Goal: Complete application form

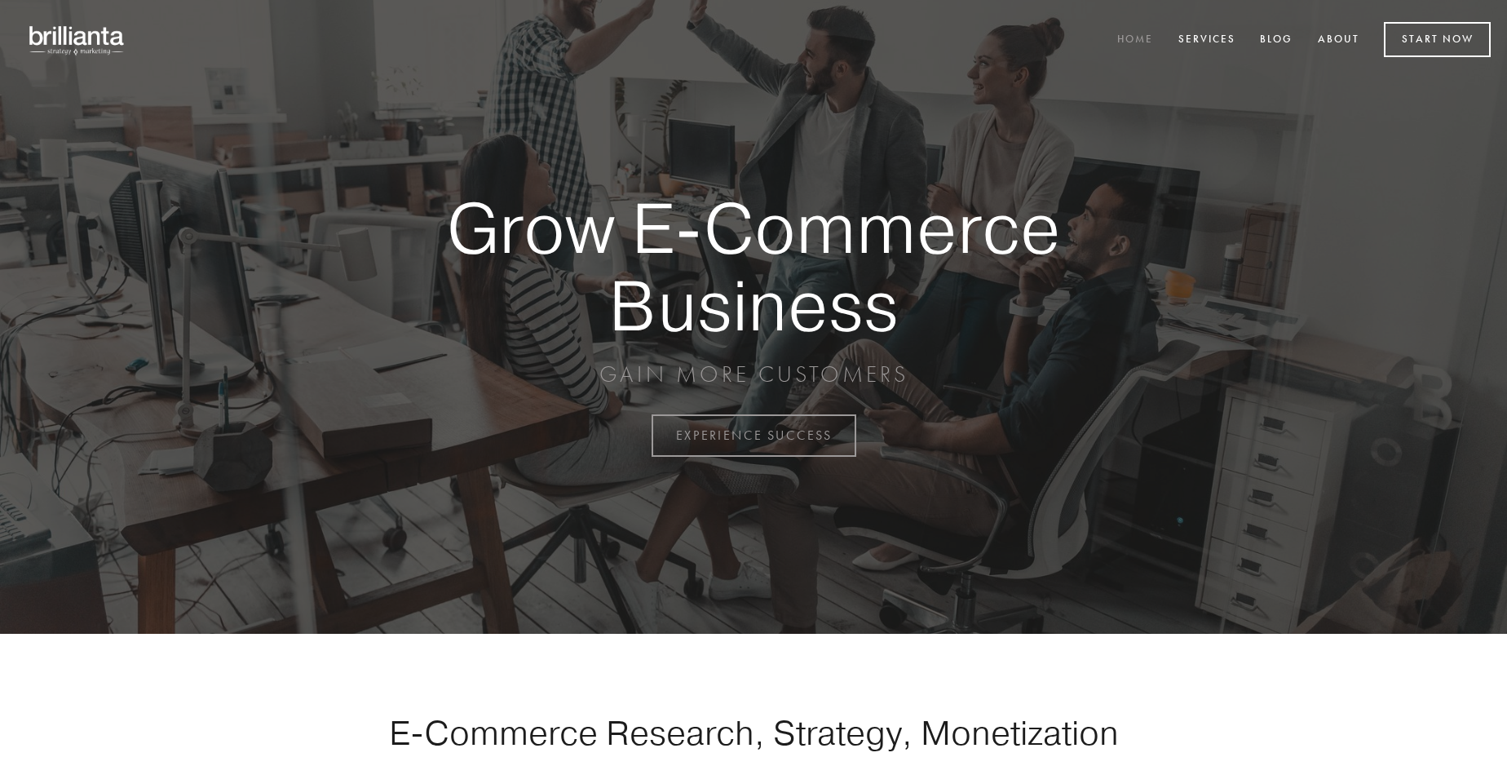
scroll to position [4274, 0]
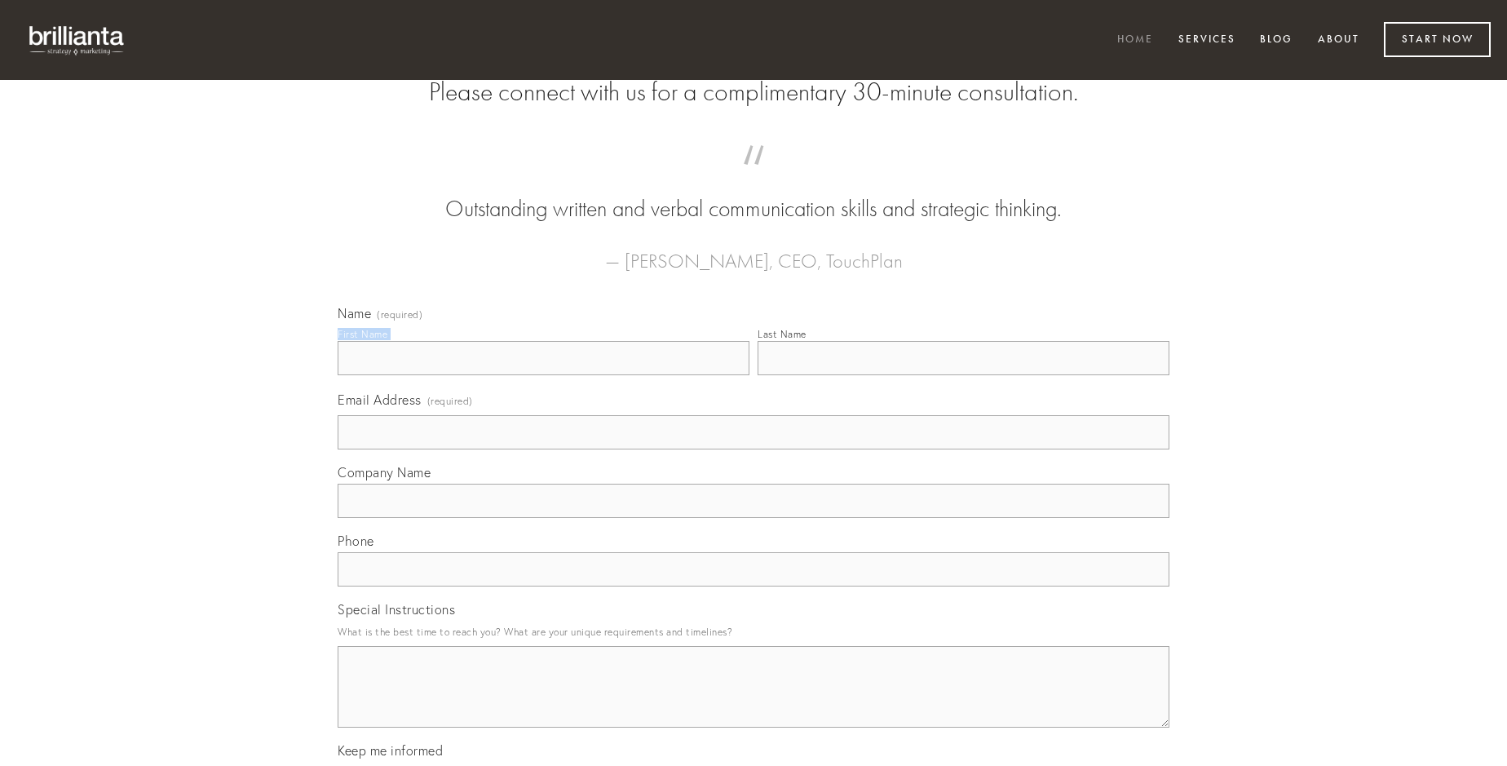
type input "[PERSON_NAME] I"
click at [963, 375] on input "Last Name" at bounding box center [963, 358] width 412 height 34
type input "[PERSON_NAME] I"
click at [753, 449] on input "Email Address (required)" at bounding box center [754, 432] width 832 height 34
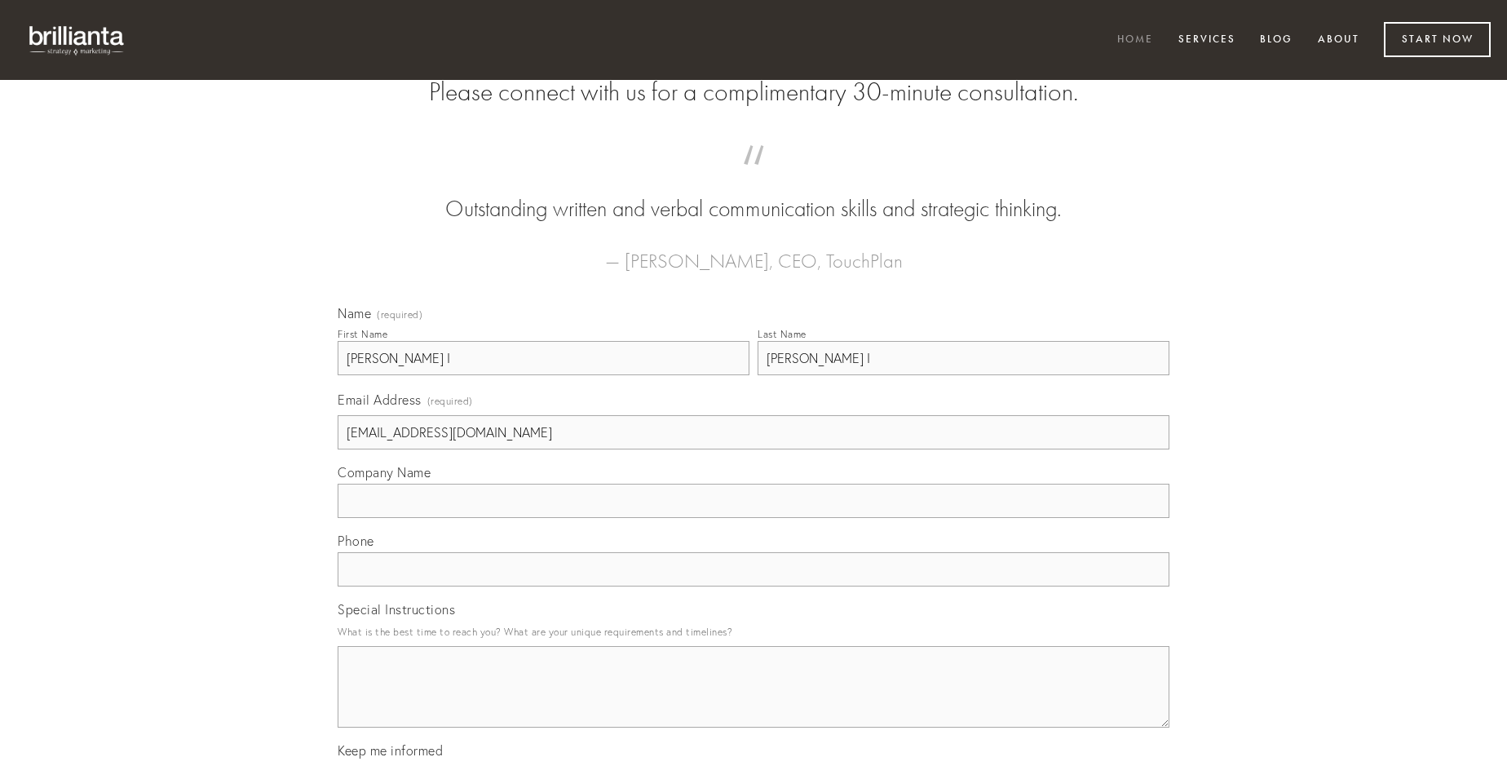
type input "[EMAIL_ADDRESS][DOMAIN_NAME]"
click at [753, 518] on input "Company Name" at bounding box center [754, 500] width 832 height 34
type input "acerbitas"
click at [753, 586] on input "text" at bounding box center [754, 569] width 832 height 34
click at [753, 701] on textarea "Special Instructions" at bounding box center [754, 687] width 832 height 82
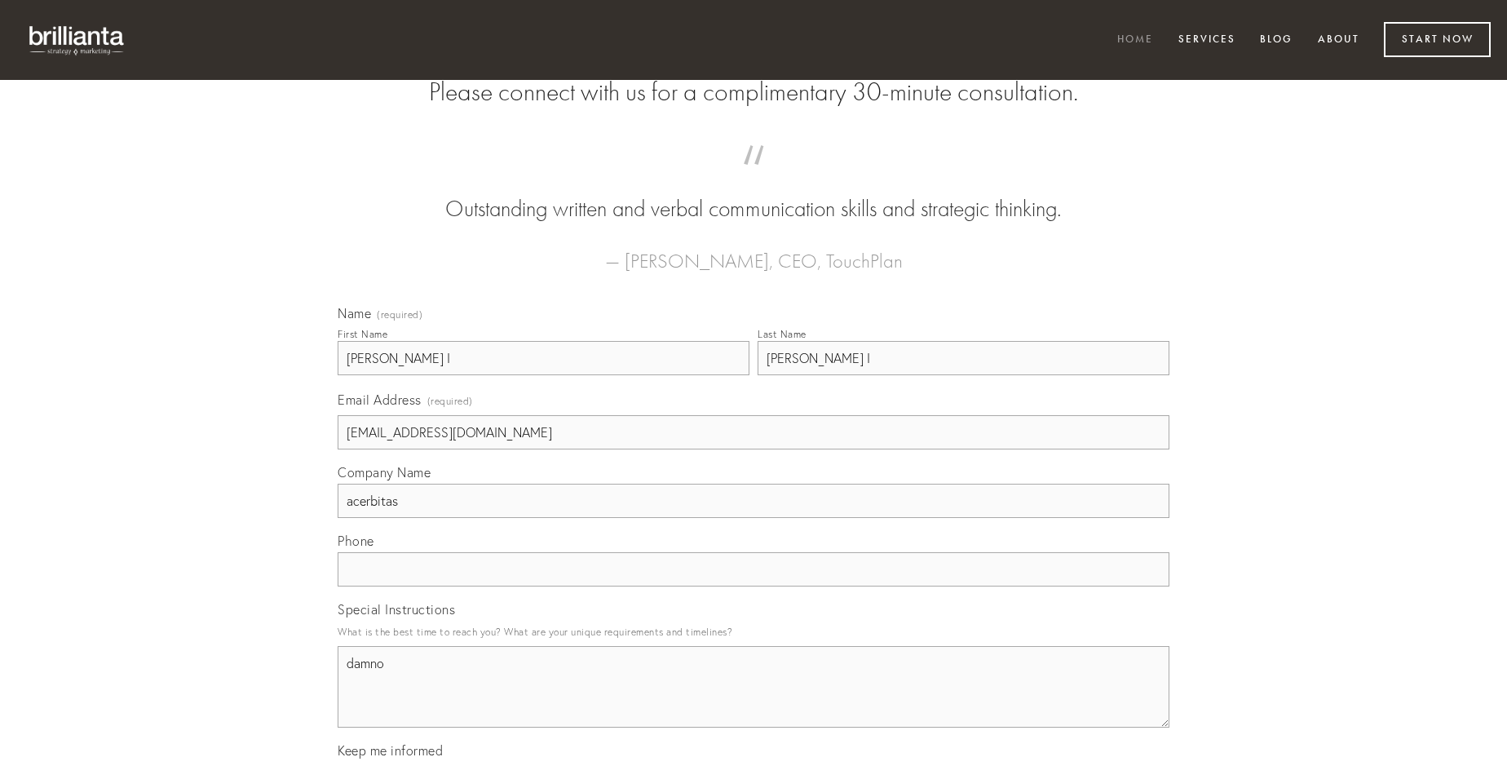
type textarea "damno"
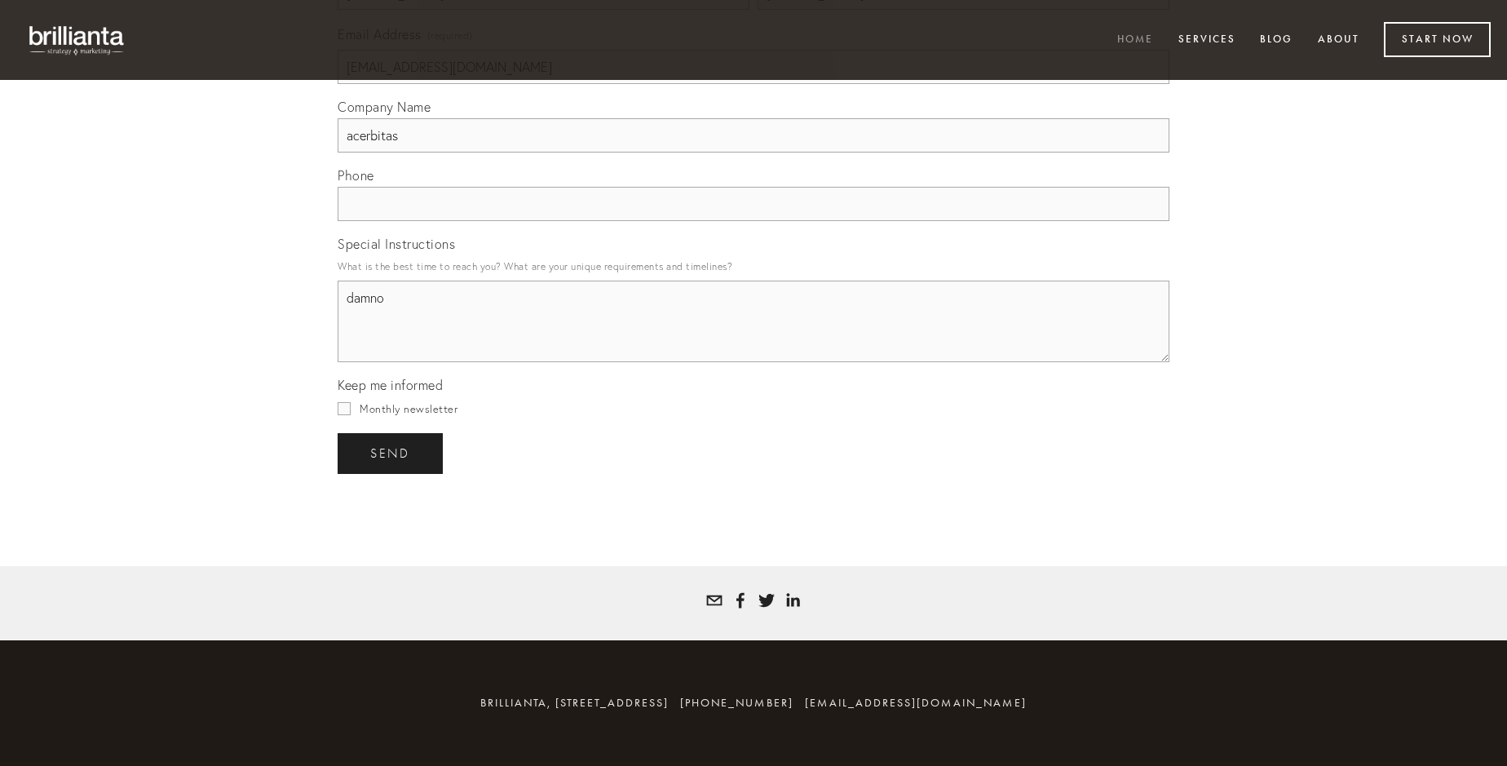
click at [391, 452] on span "send" at bounding box center [390, 453] width 40 height 15
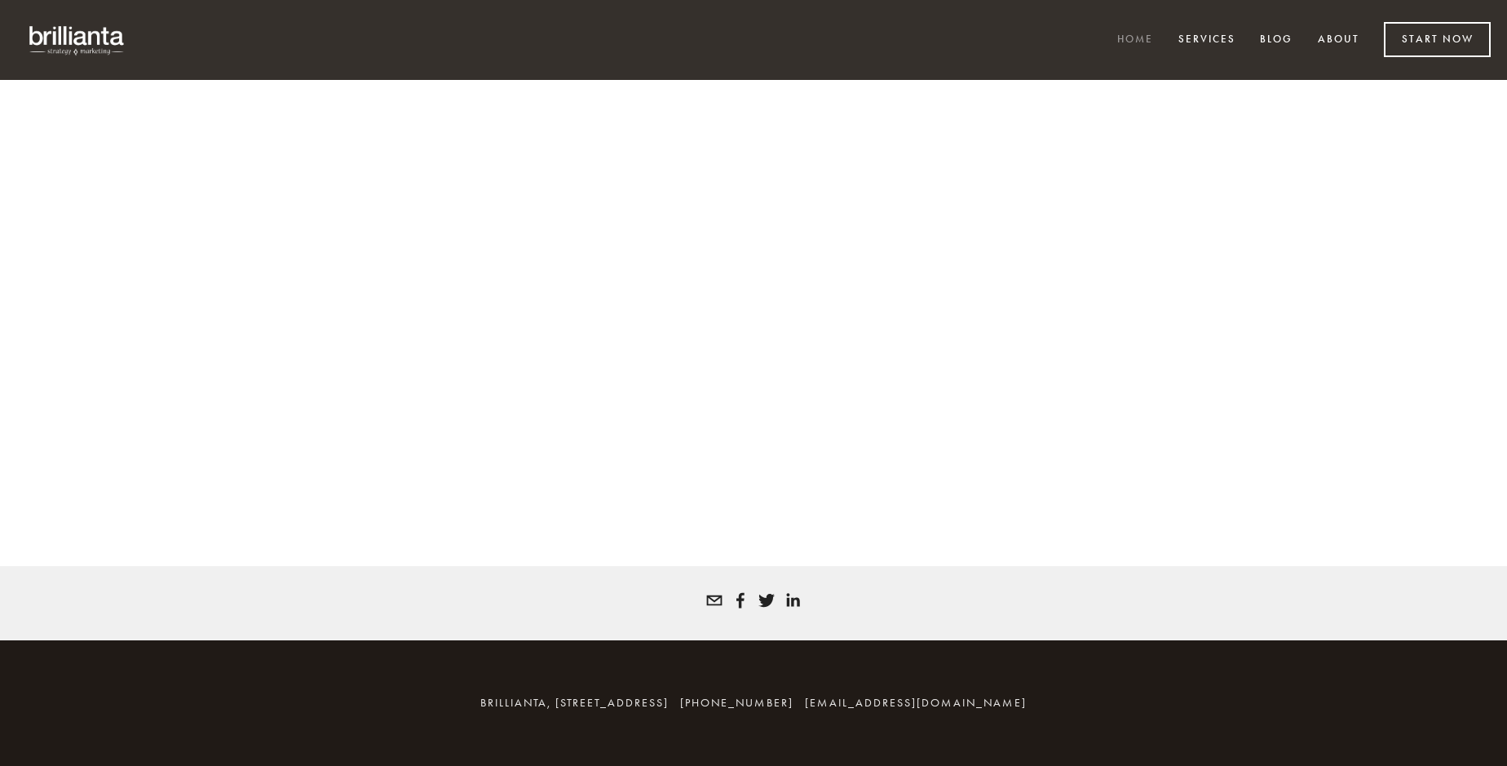
scroll to position [4252, 0]
